Goal: Information Seeking & Learning: Learn about a topic

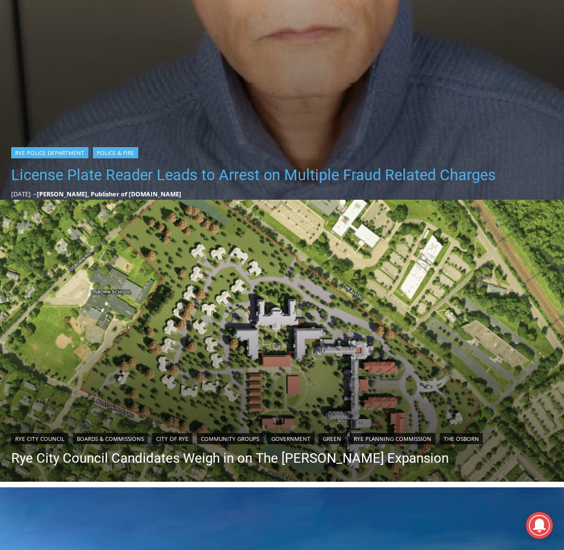
scroll to position [669, 0]
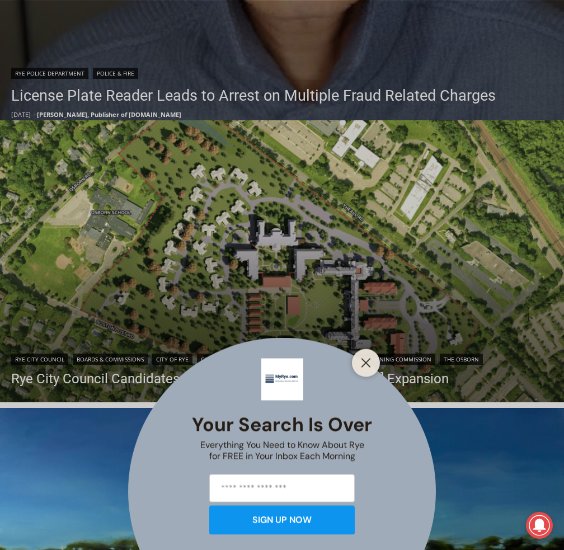
click at [266, 96] on div "Your Search is Over Everything You Need to Know About Rye for FREE in Your Inbo…" at bounding box center [282, 275] width 564 height 550
click at [367, 366] on icon "Close" at bounding box center [366, 362] width 10 height 10
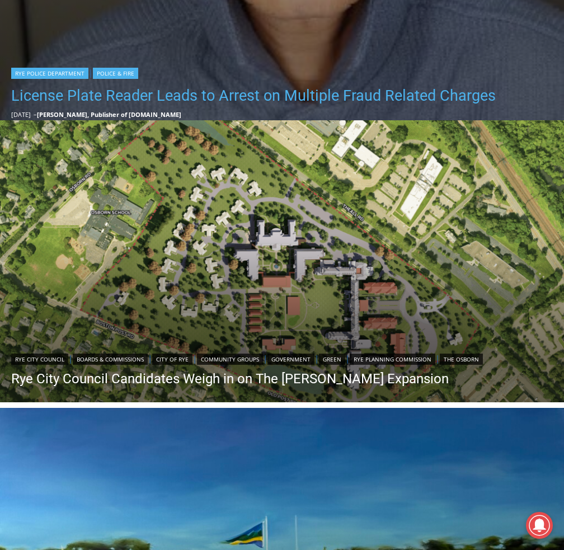
click at [282, 89] on link "License Plate Reader Leads to Arrest on Multiple Fraud Related Charges" at bounding box center [253, 95] width 484 height 22
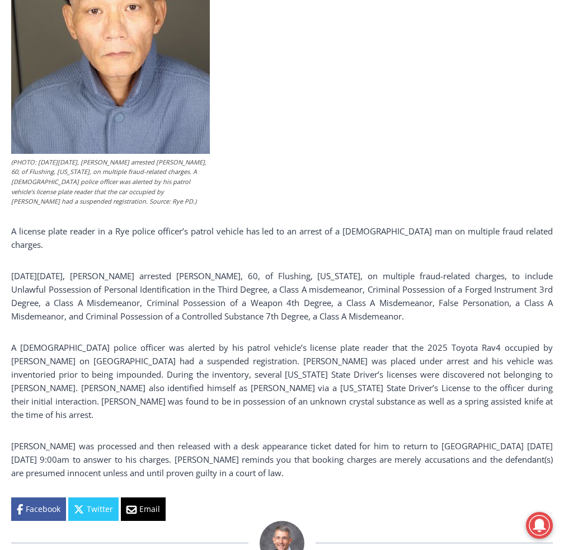
scroll to position [595, 0]
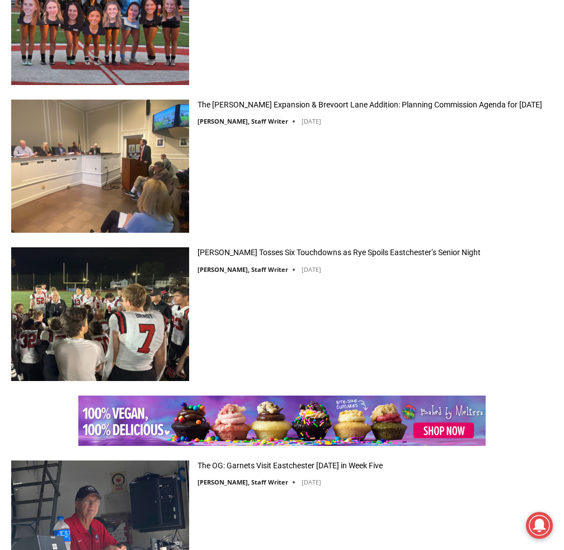
scroll to position [2460, 0]
